Goal: Task Accomplishment & Management: Manage account settings

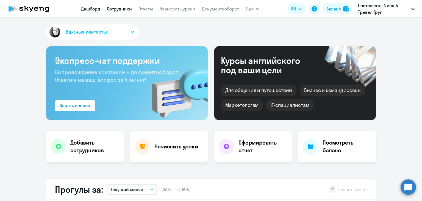
click at [122, 9] on link "Сотрудники" at bounding box center [119, 8] width 25 height 5
select select "30"
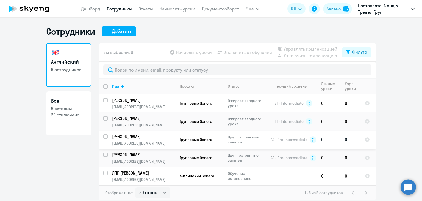
click at [104, 136] on input "select row 2131741" at bounding box center [108, 139] width 11 height 11
checkbox input "true"
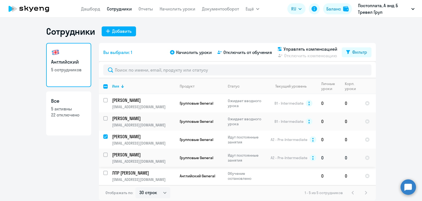
click at [104, 154] on input "select row 40450844" at bounding box center [108, 157] width 11 height 11
checkbox input "true"
click at [103, 118] on input "select row 38492357" at bounding box center [108, 121] width 11 height 11
checkbox input "true"
click at [344, 121] on td "0" at bounding box center [350, 121] width 20 height 18
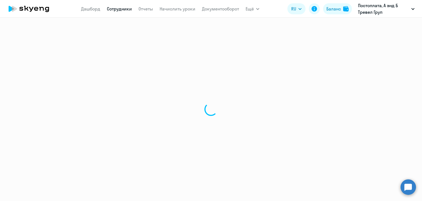
select select "english"
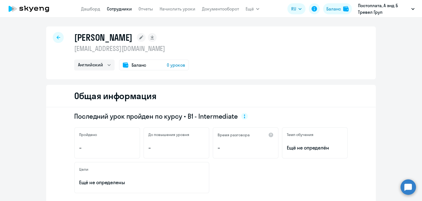
click at [57, 39] on icon at bounding box center [59, 37] width 4 height 4
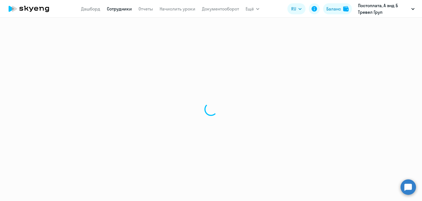
select select "30"
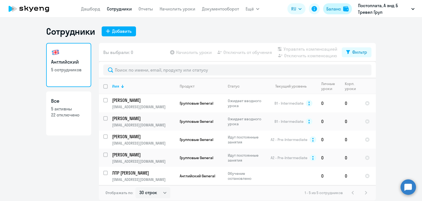
click at [333, 9] on div "Баланс" at bounding box center [333, 8] width 15 height 7
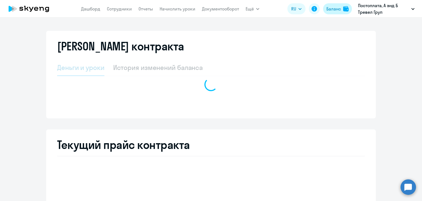
select select "english_adult_not_native_speaker"
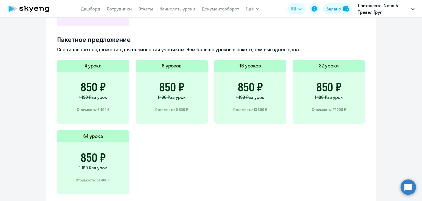
scroll to position [209, 0]
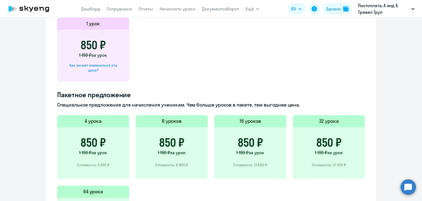
click at [93, 154] on span "за урок" at bounding box center [99, 151] width 16 height 5
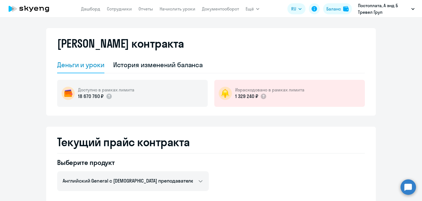
scroll to position [0, 0]
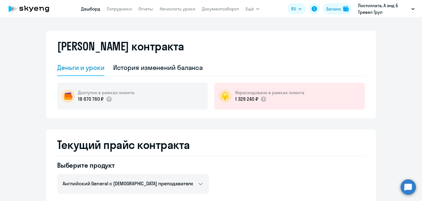
click at [89, 8] on link "Дашборд" at bounding box center [90, 8] width 19 height 5
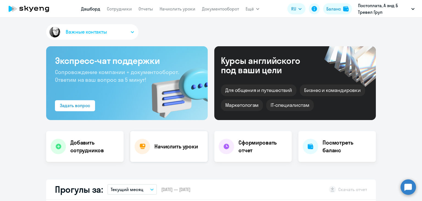
select select "30"
click at [161, 146] on h4 "Начислить уроки" at bounding box center [176, 146] width 44 height 8
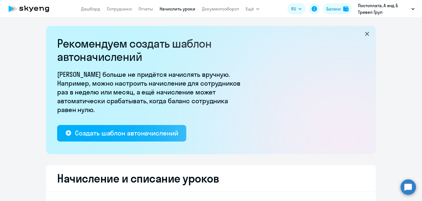
select select "10"
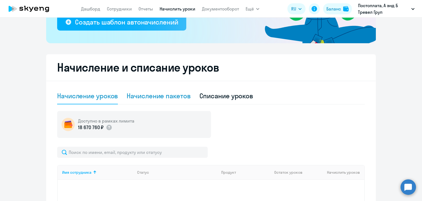
scroll to position [110, 0]
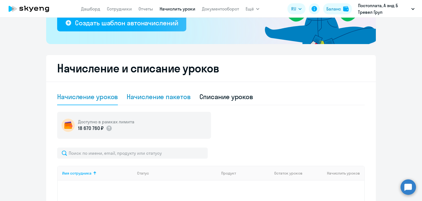
click at [152, 96] on div "Начисление пакетов" at bounding box center [159, 96] width 64 height 9
select select "10"
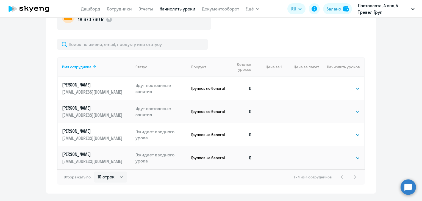
scroll to position [233, 0]
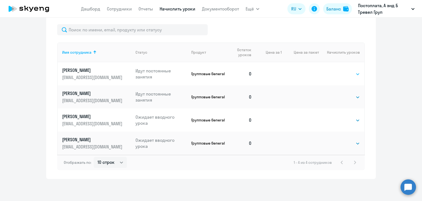
click at [348, 73] on select "Выбрать 1 4 8 16 32 64" at bounding box center [348, 74] width 23 height 7
select select "4"
click at [337, 71] on select "Выбрать 1 4 8 16 32 64" at bounding box center [348, 74] width 23 height 7
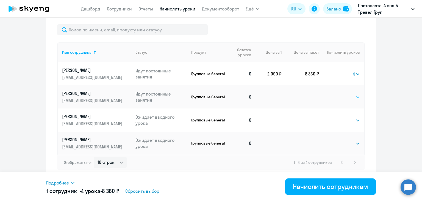
click at [354, 97] on select "Выбрать 1 4 8 16 32 64" at bounding box center [348, 97] width 23 height 7
select select "4"
click at [337, 94] on select "Выбрать 1 4 8 16 32 64" at bounding box center [348, 97] width 23 height 7
click at [352, 120] on select "Выбрать 1 4 8 16 32 64" at bounding box center [348, 120] width 23 height 7
select select "4"
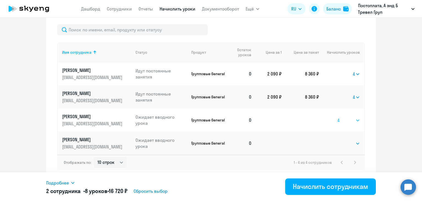
click at [337, 117] on select "Выбрать 1 4 8 16 32 64" at bounding box center [348, 120] width 23 height 7
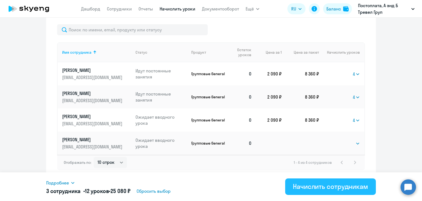
click at [317, 186] on div "Начислить сотрудникам" at bounding box center [330, 186] width 75 height 9
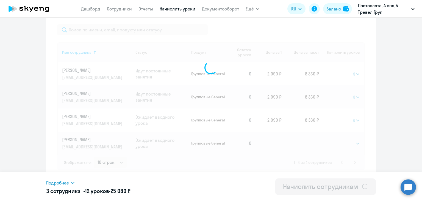
select select
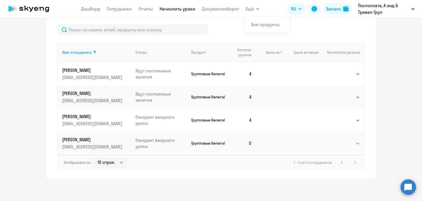
click at [343, 144] on select "Выбрать 1 4 8 16 32 64" at bounding box center [348, 143] width 23 height 7
select select "4"
click at [337, 140] on select "Выбрать 1 4 8 16 32 64" at bounding box center [348, 143] width 23 height 7
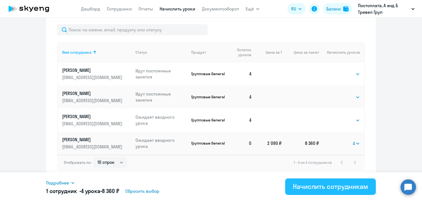
click at [324, 186] on div "Начислить сотрудникам" at bounding box center [330, 186] width 75 height 9
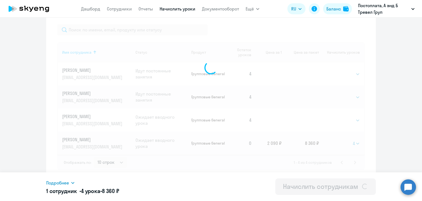
select select
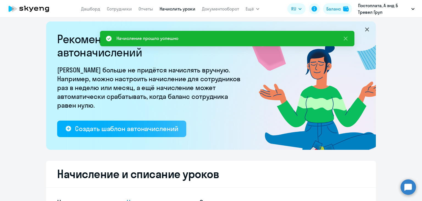
scroll to position [0, 0]
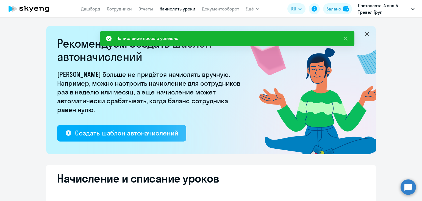
click at [37, 10] on icon at bounding box center [36, 9] width 4 height 4
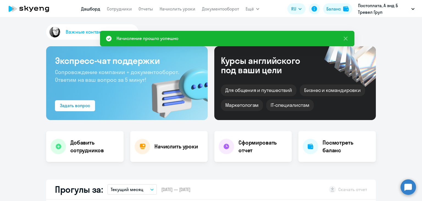
select select "30"
